Goal: Find specific page/section: Find specific page/section

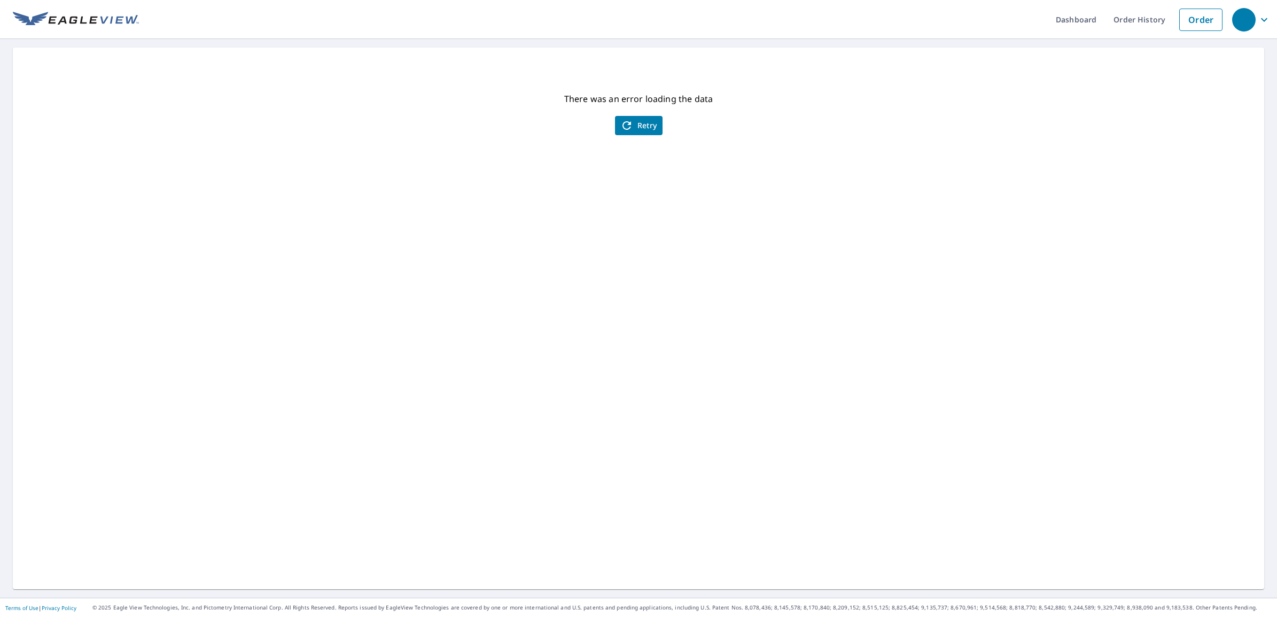
click at [637, 126] on span "Retry" at bounding box center [638, 125] width 37 height 13
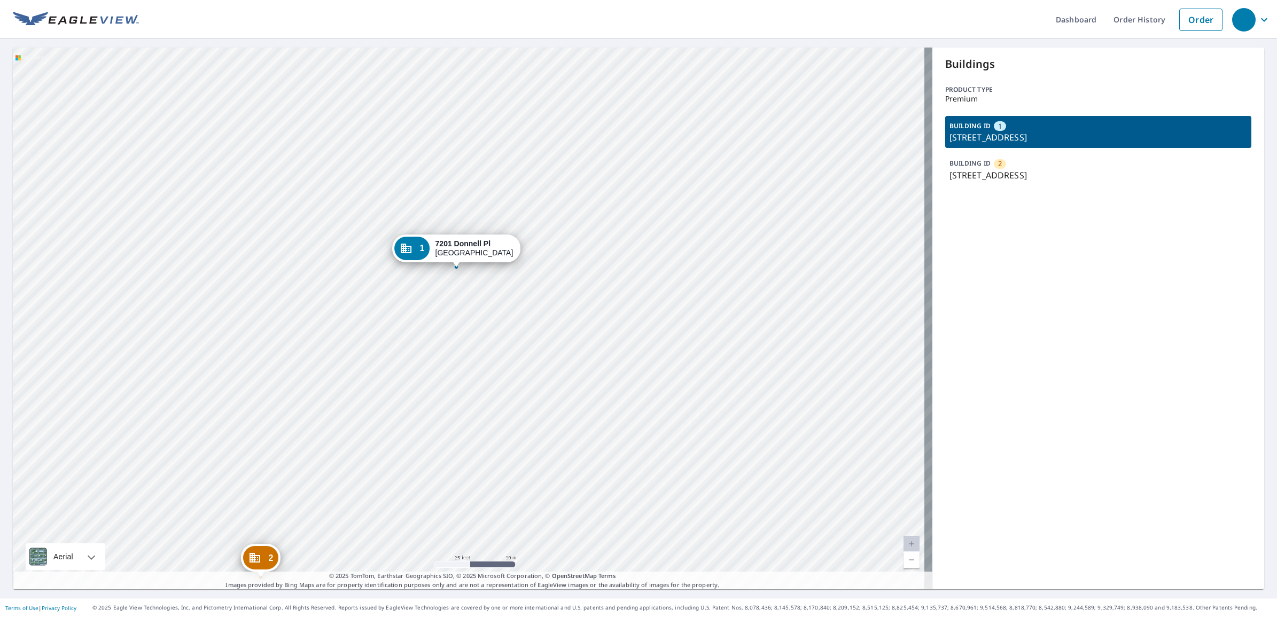
click at [488, 221] on div "2 [STREET_ADDRESS] [STREET_ADDRESS]" at bounding box center [472, 319] width 919 height 542
